Goal: Check status: Check status

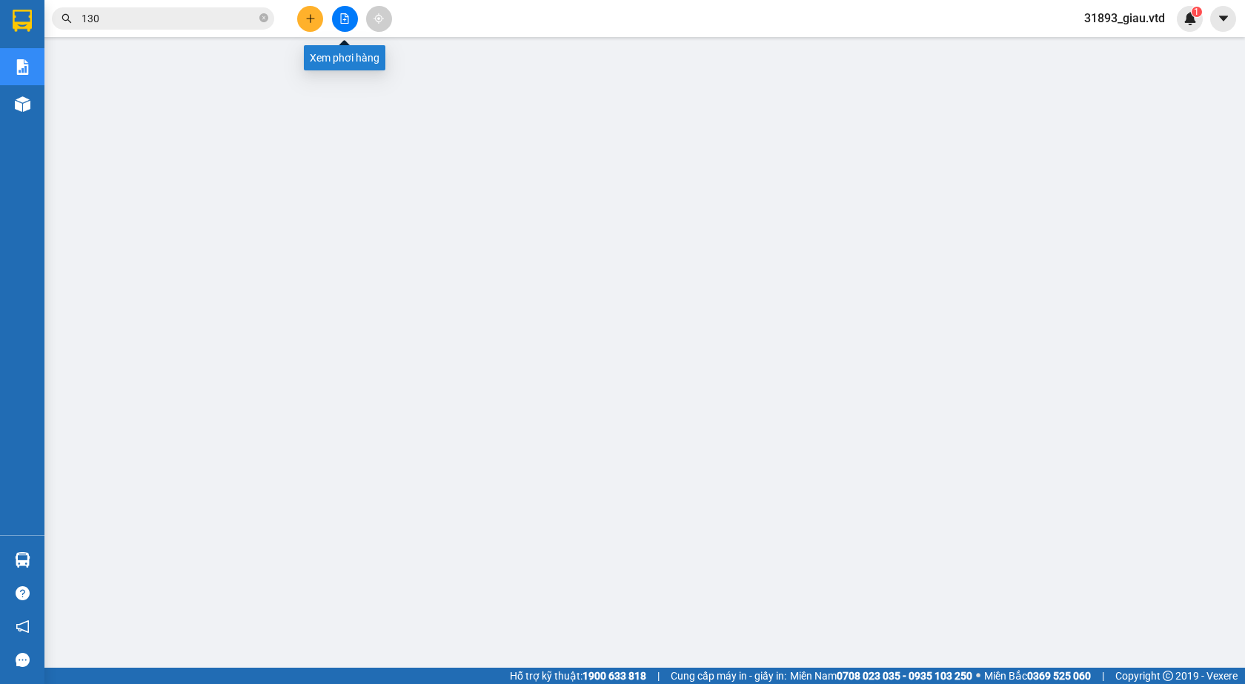
click at [346, 18] on icon "file-add" at bounding box center [344, 18] width 10 height 10
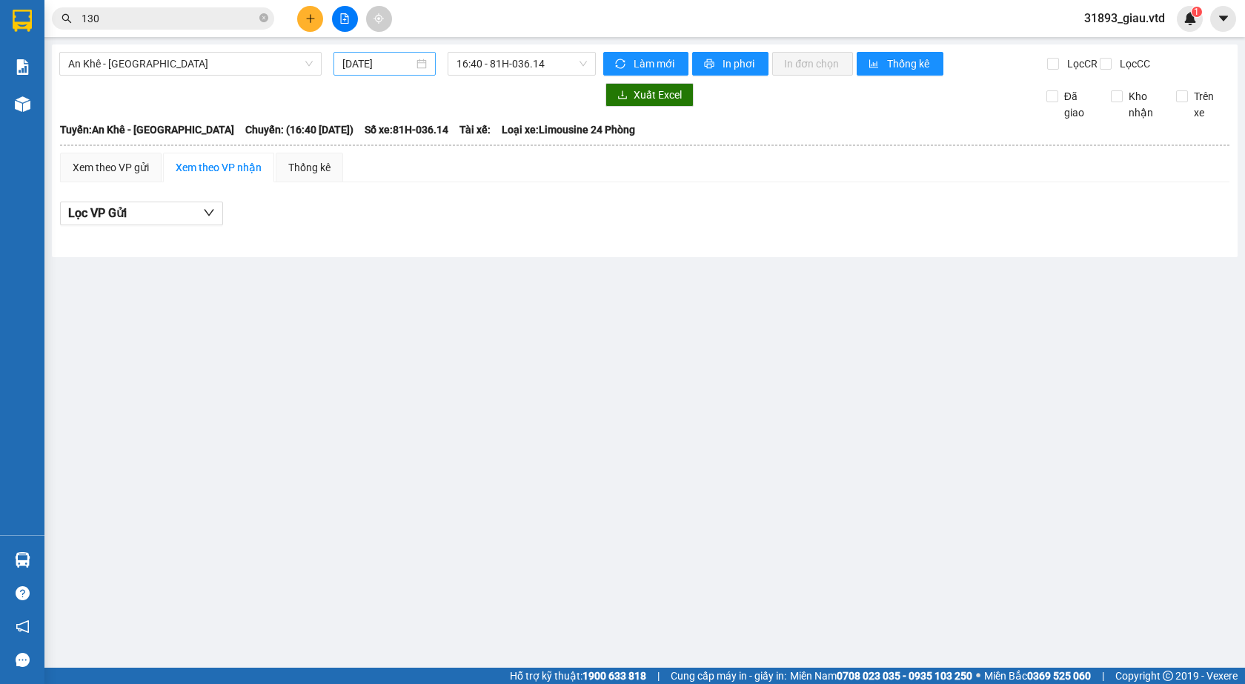
click at [359, 66] on input "[DATE]" at bounding box center [377, 64] width 71 height 16
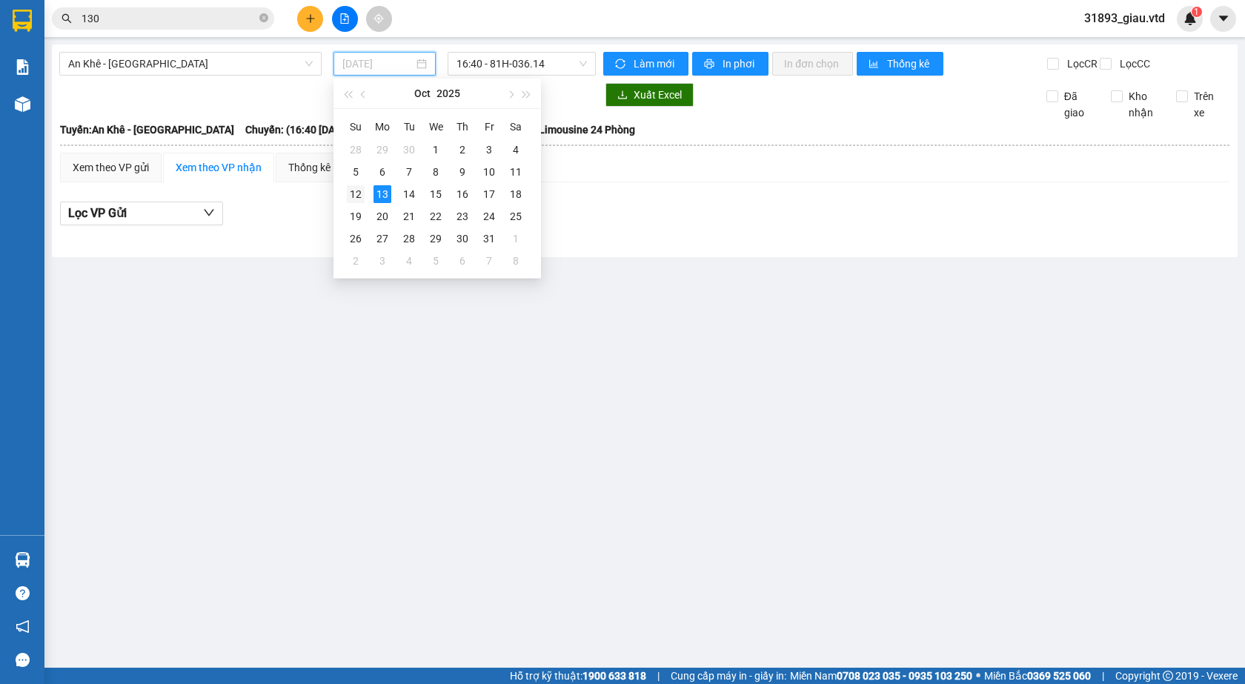
click at [353, 199] on div "12" at bounding box center [356, 194] width 18 height 18
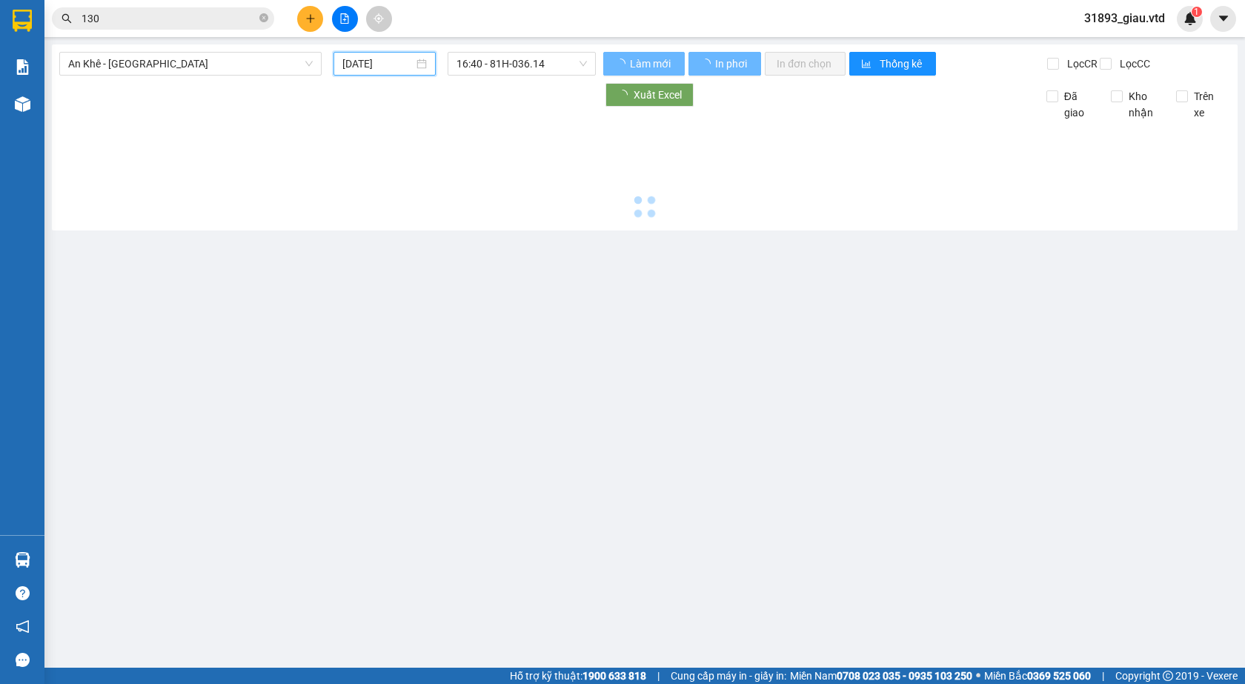
type input "[DATE]"
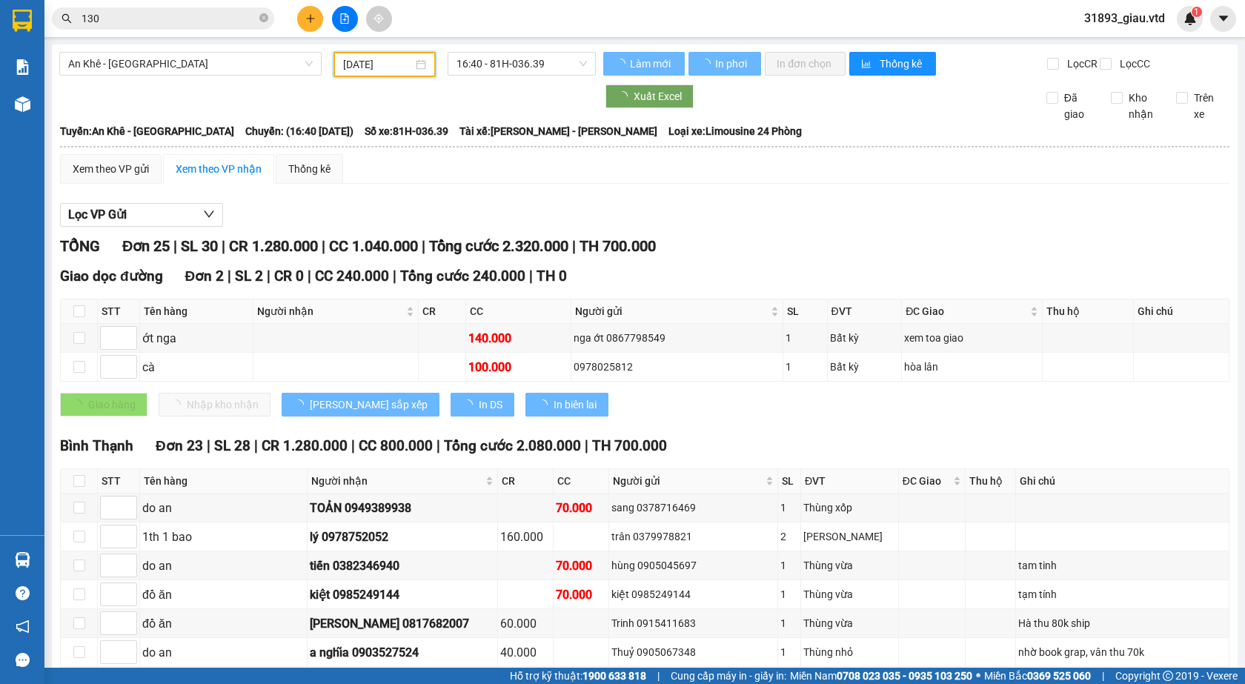
click at [87, 67] on span "An Khê - [GEOGRAPHIC_DATA]" at bounding box center [190, 64] width 245 height 22
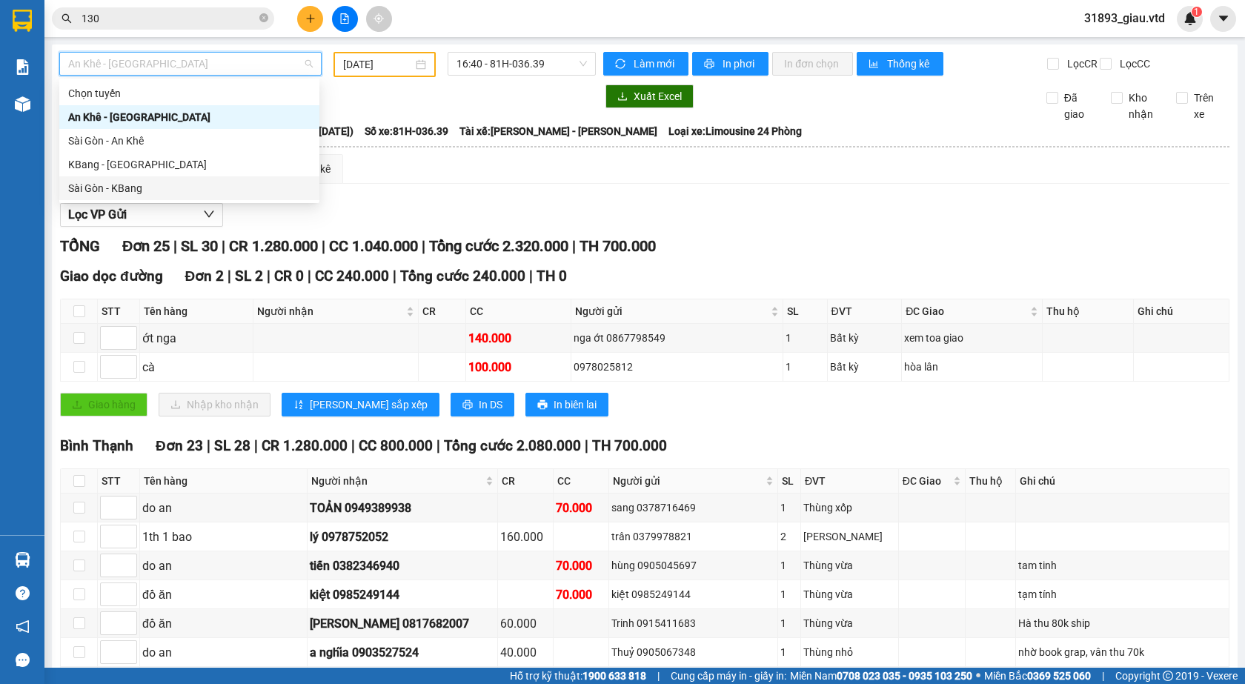
click at [105, 191] on div "Sài Gòn - KBang" at bounding box center [189, 188] width 242 height 16
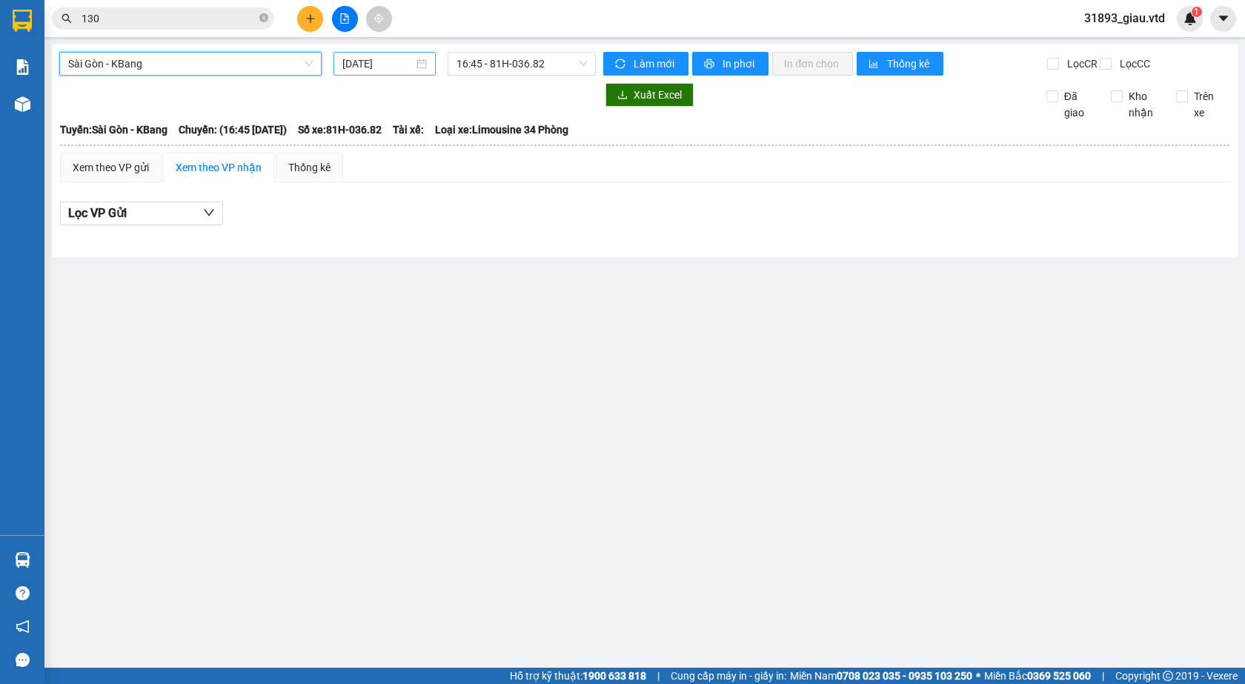
click at [357, 69] on input "[DATE]" at bounding box center [377, 64] width 71 height 16
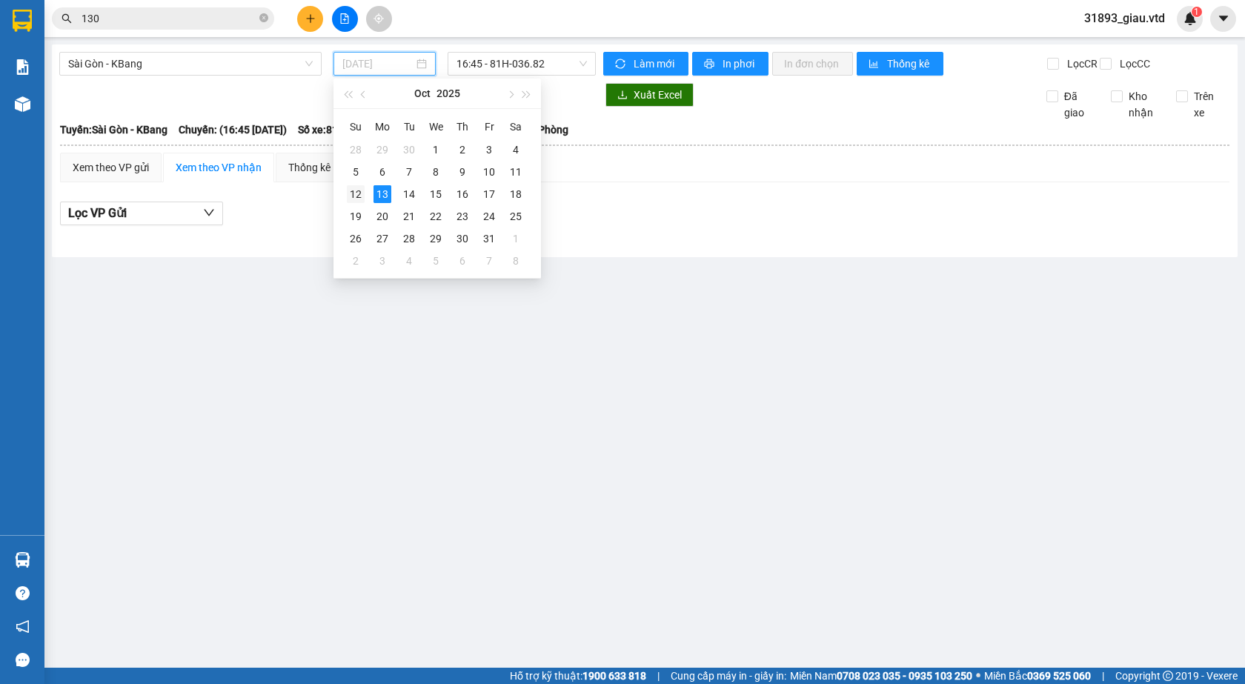
click at [353, 196] on div "12" at bounding box center [356, 194] width 18 height 18
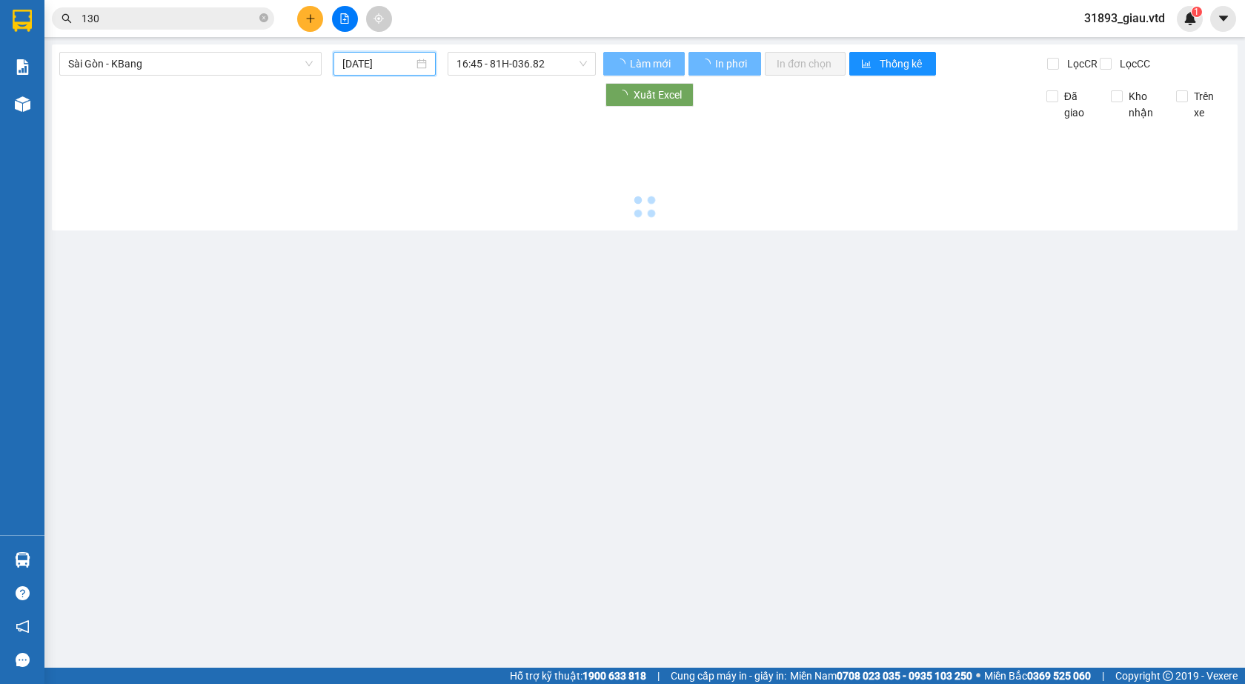
type input "[DATE]"
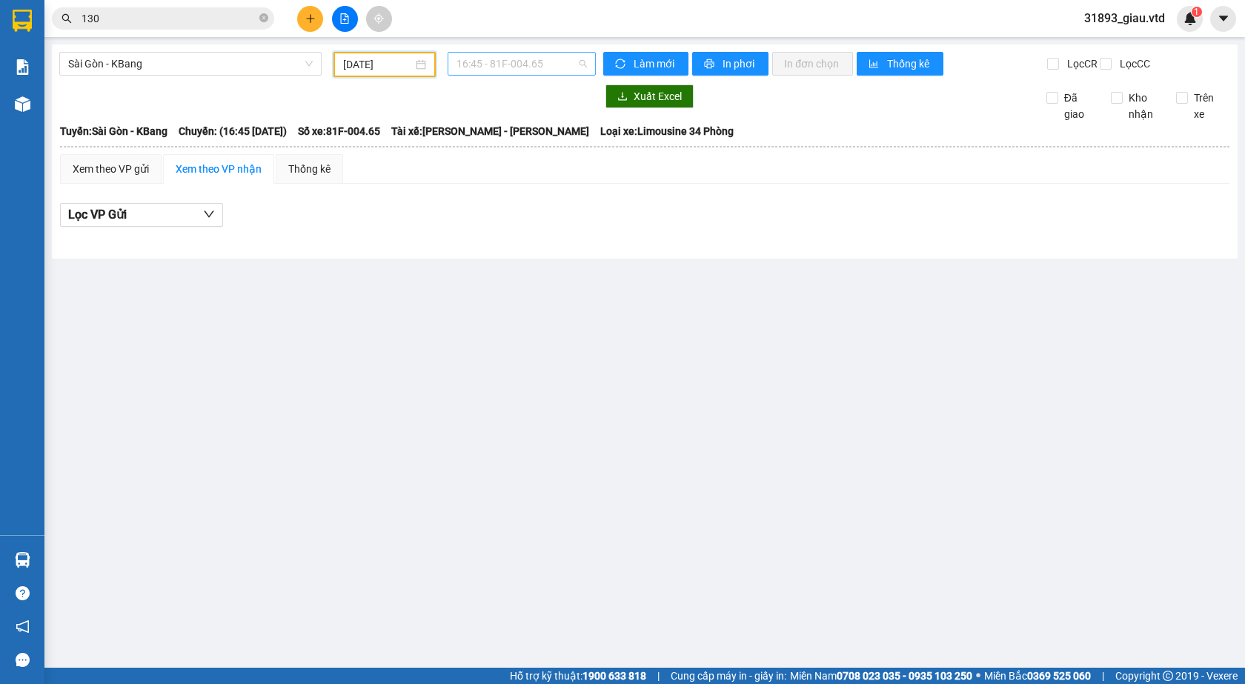
click at [504, 66] on span "16:45 - 81F-004.65" at bounding box center [522, 64] width 130 height 22
click at [500, 144] on div "17:00 - 81H-036.93" at bounding box center [515, 141] width 116 height 16
